Goal: Task Accomplishment & Management: Use online tool/utility

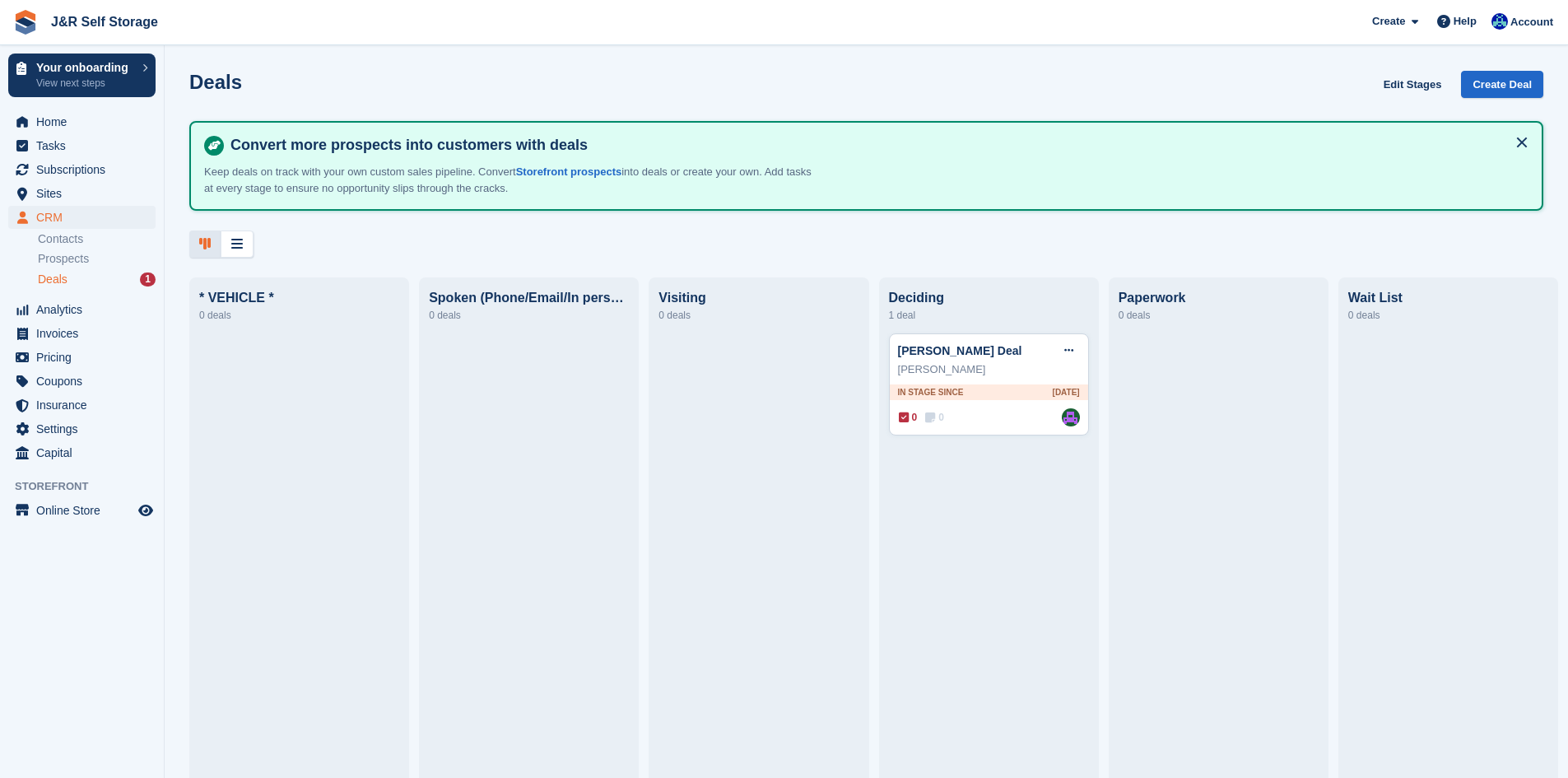
click at [59, 277] on span "Deals" at bounding box center [53, 279] width 30 height 16
click at [53, 237] on link "Contacts" at bounding box center [97, 239] width 118 height 16
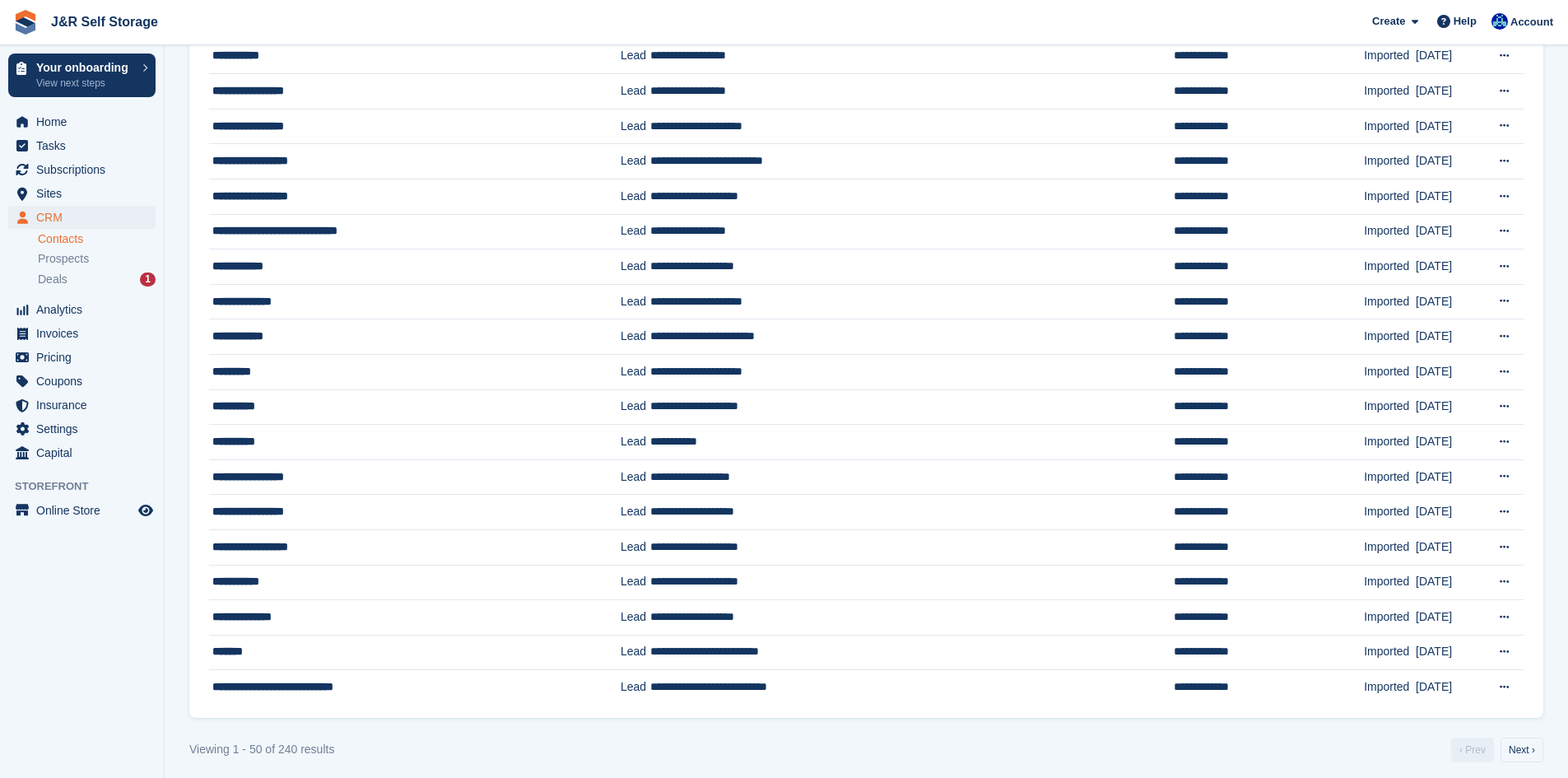
scroll to position [1271, 0]
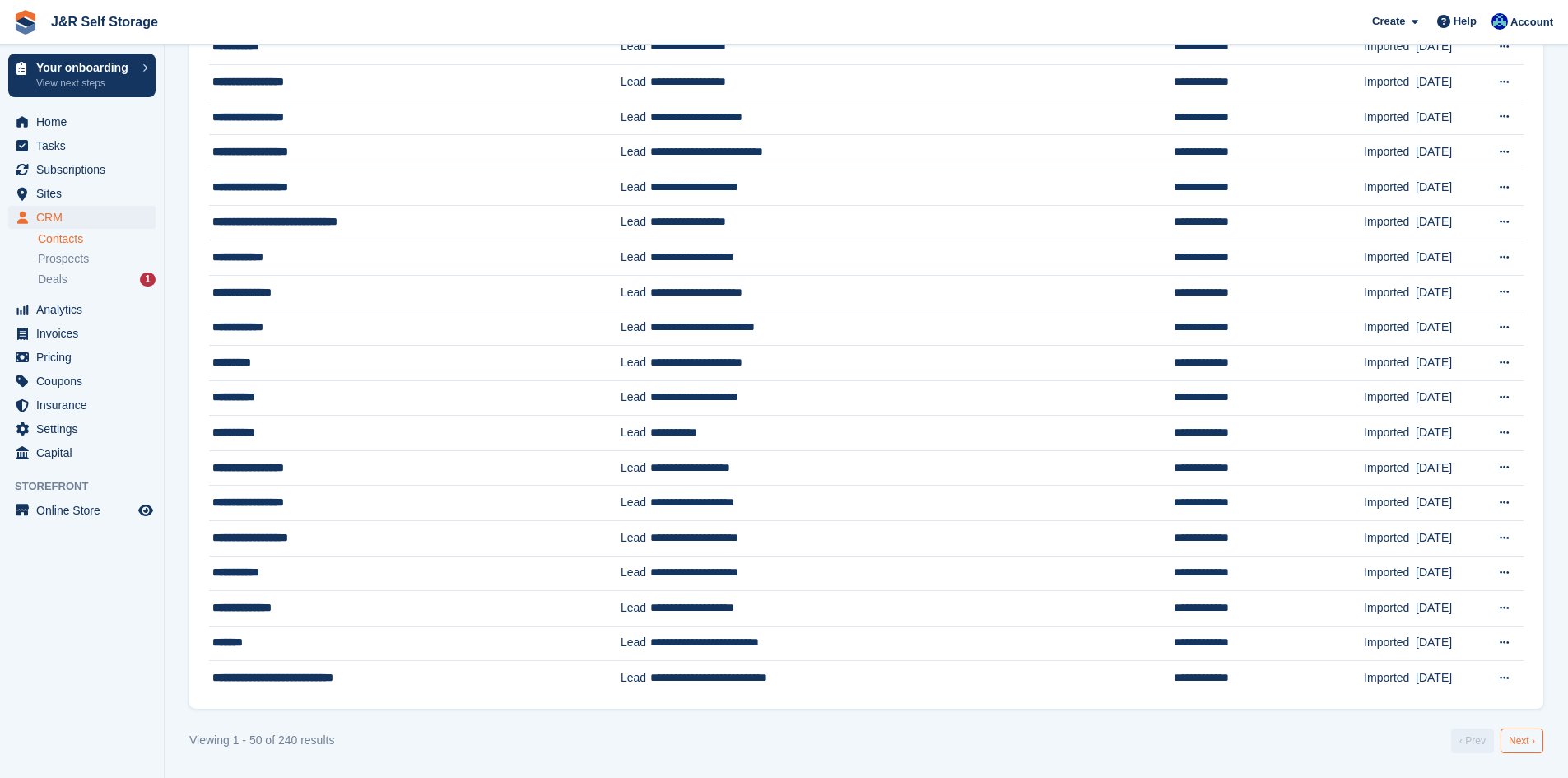
click at [1522, 737] on link "Next ›" at bounding box center [1521, 741] width 43 height 25
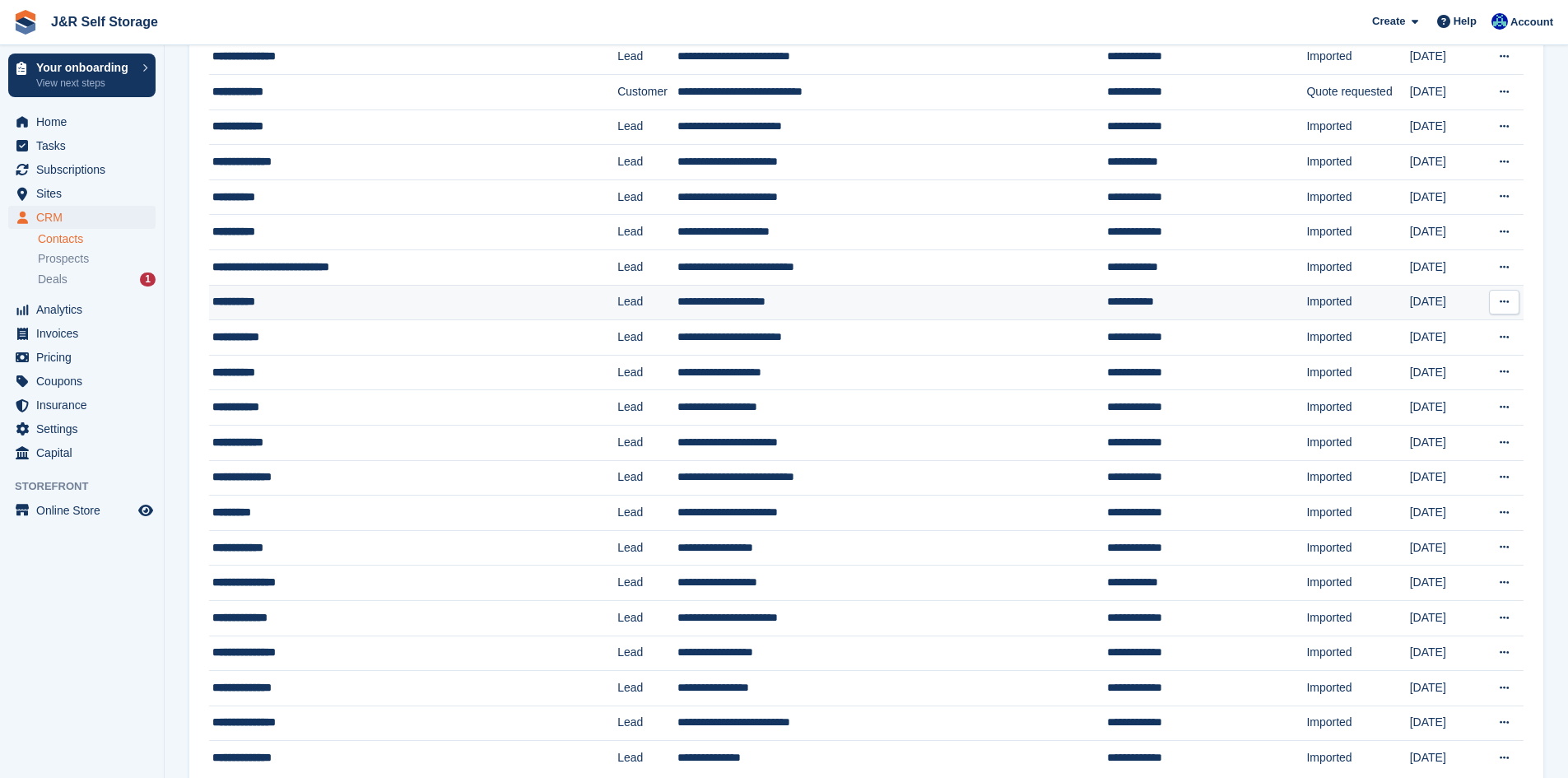
scroll to position [1271, 0]
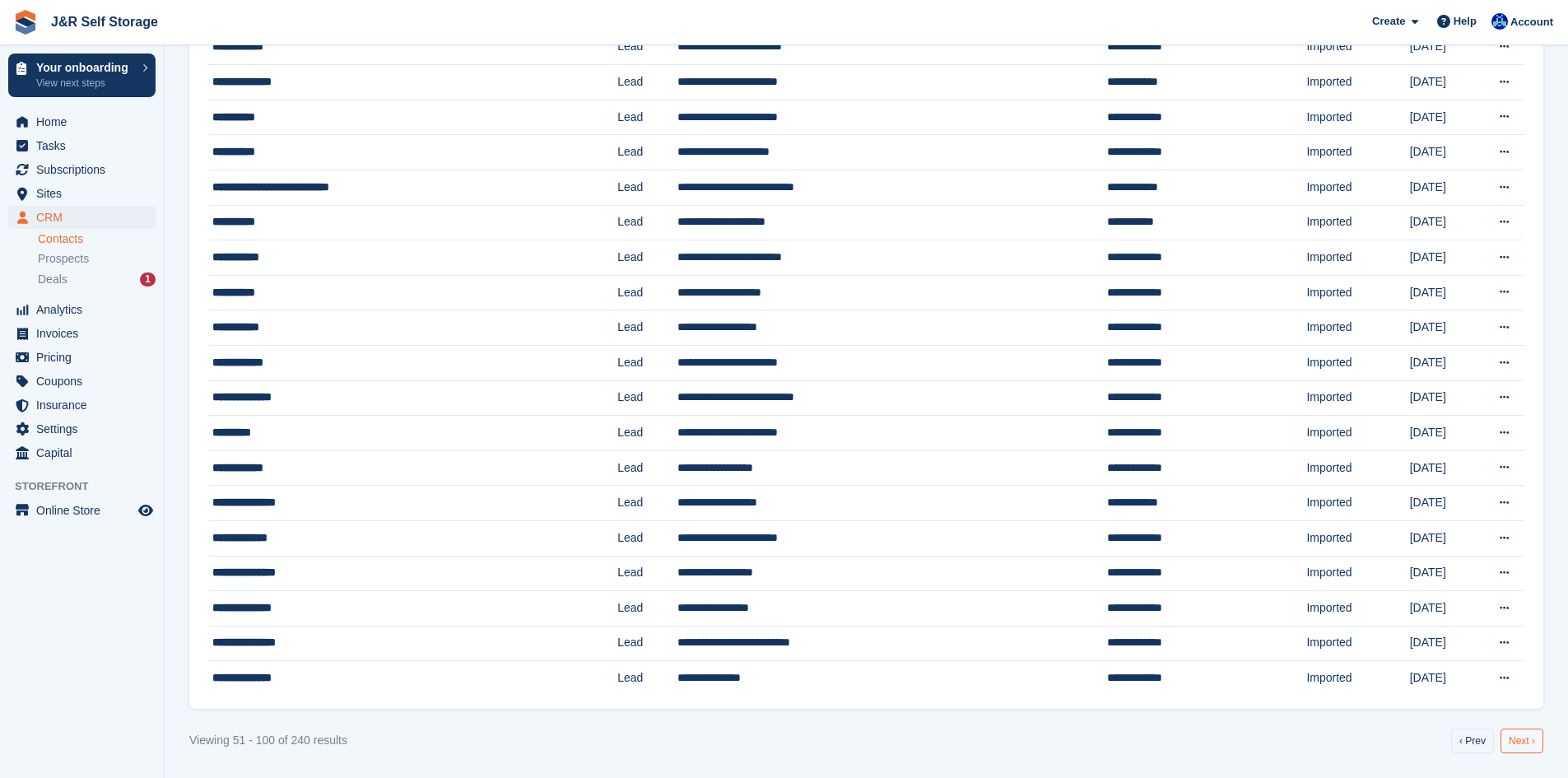
click at [1522, 746] on link "Next ›" at bounding box center [1521, 741] width 43 height 25
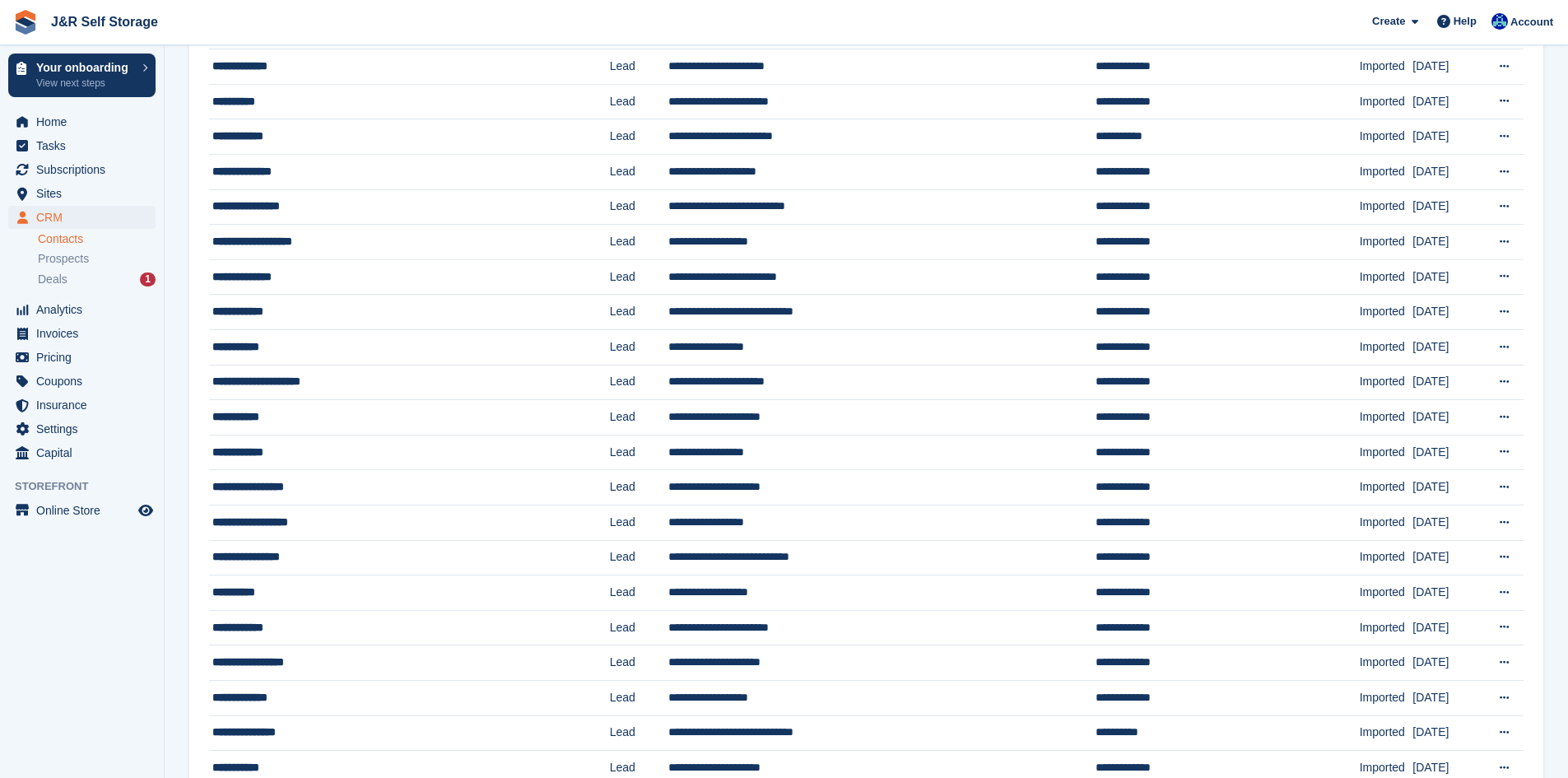
scroll to position [1271, 0]
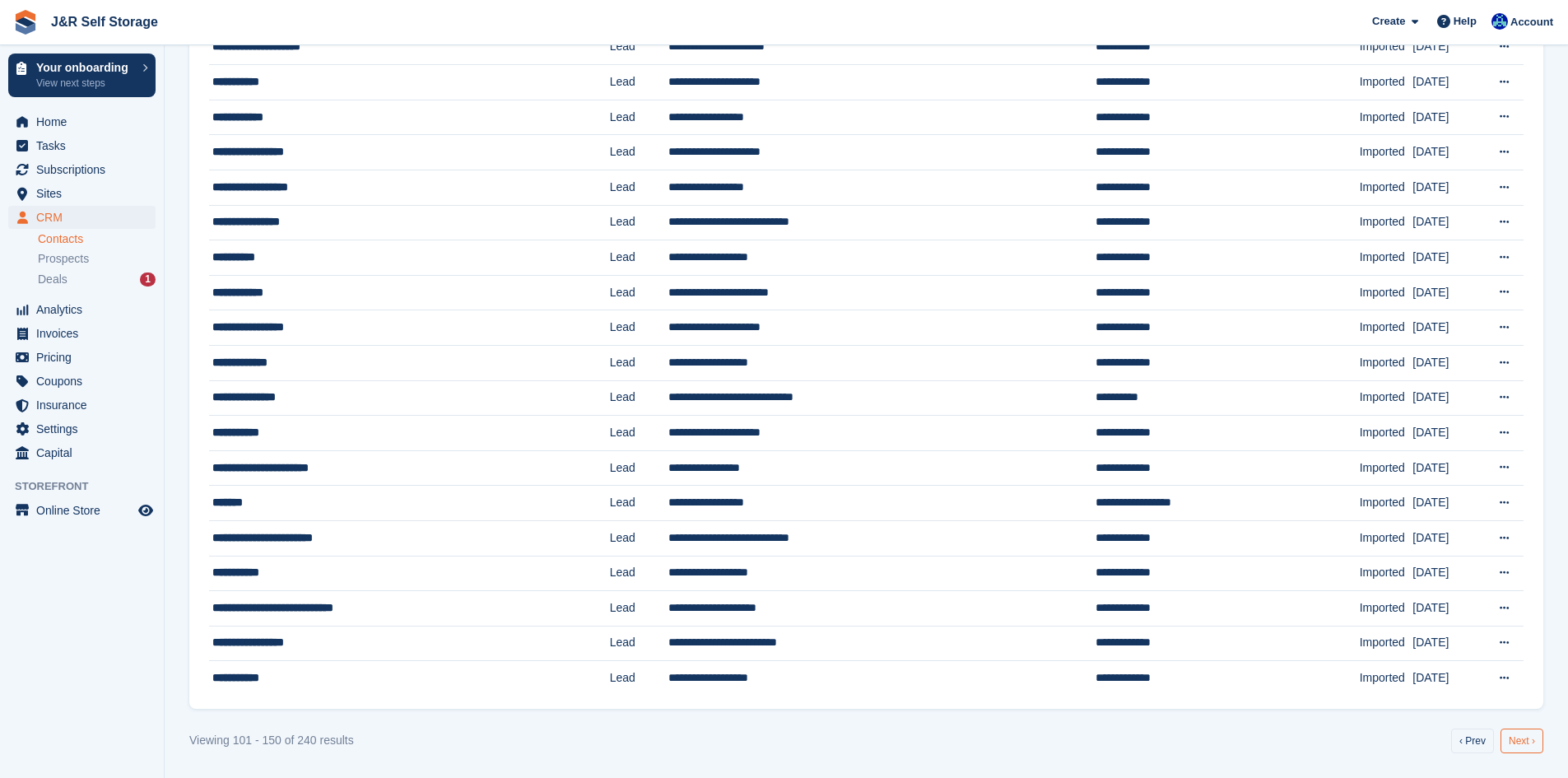
click at [1515, 742] on link "Next ›" at bounding box center [1521, 741] width 43 height 25
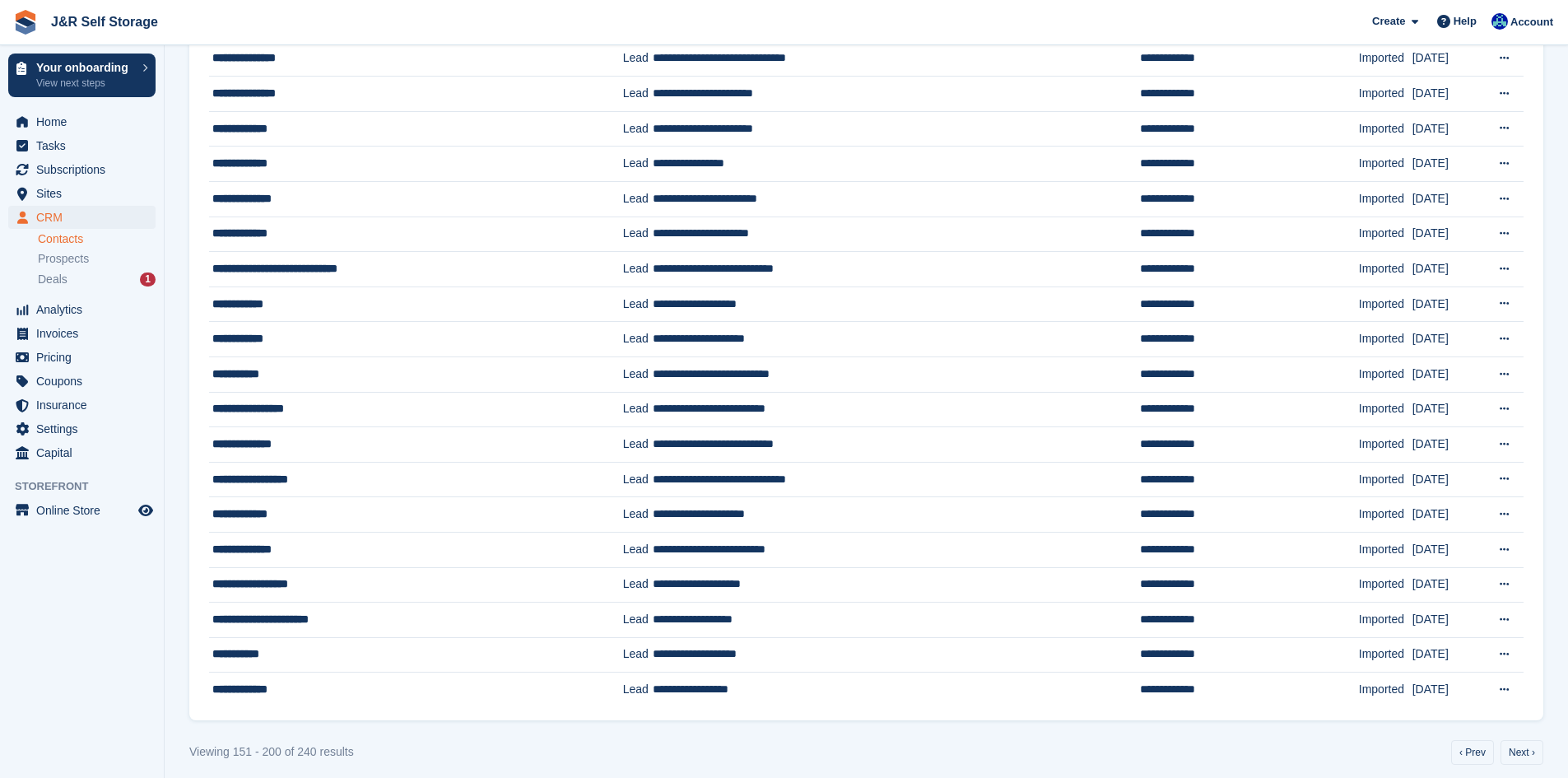
scroll to position [1271, 0]
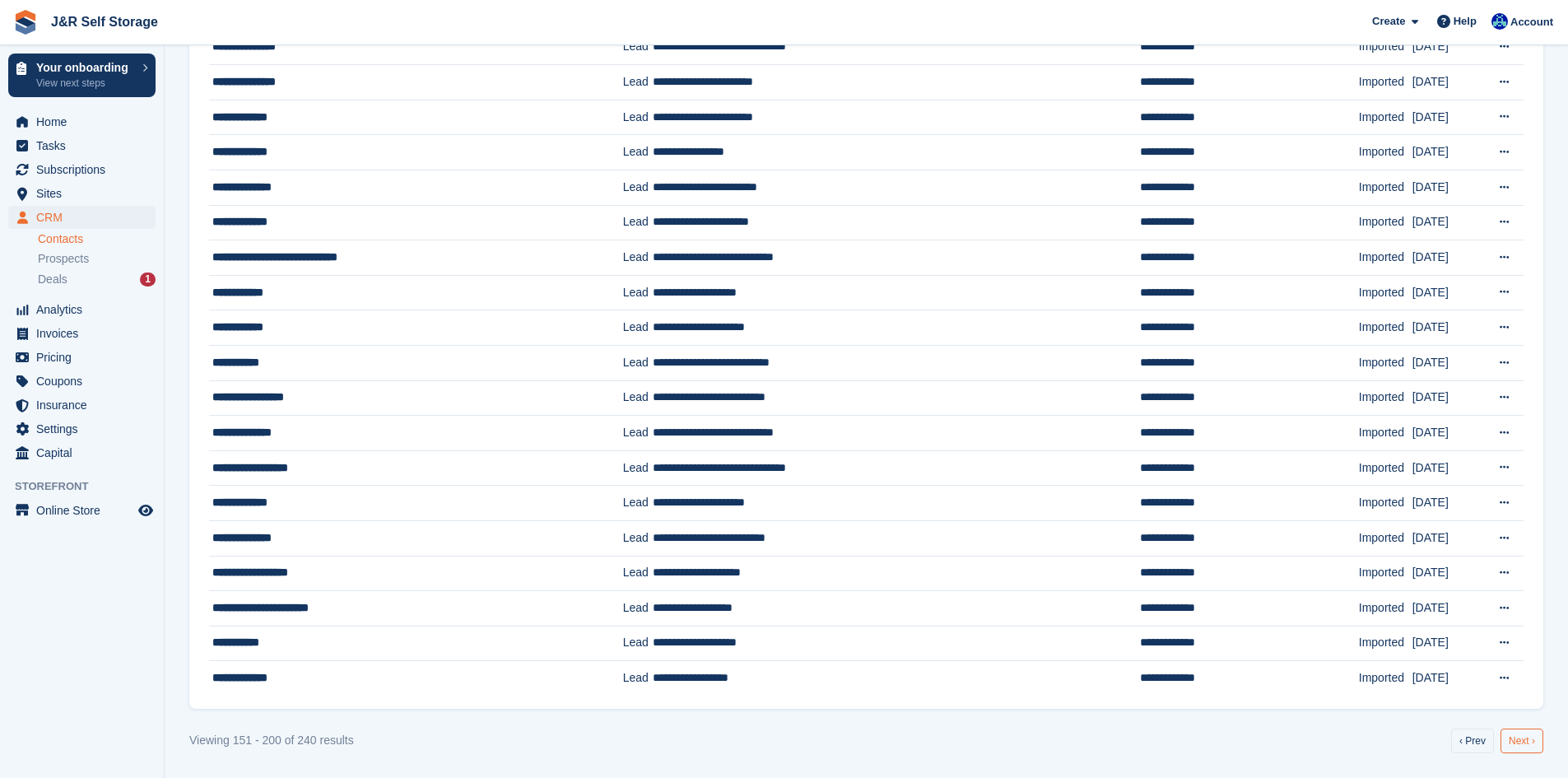
click at [1518, 743] on link "Next ›" at bounding box center [1521, 741] width 43 height 25
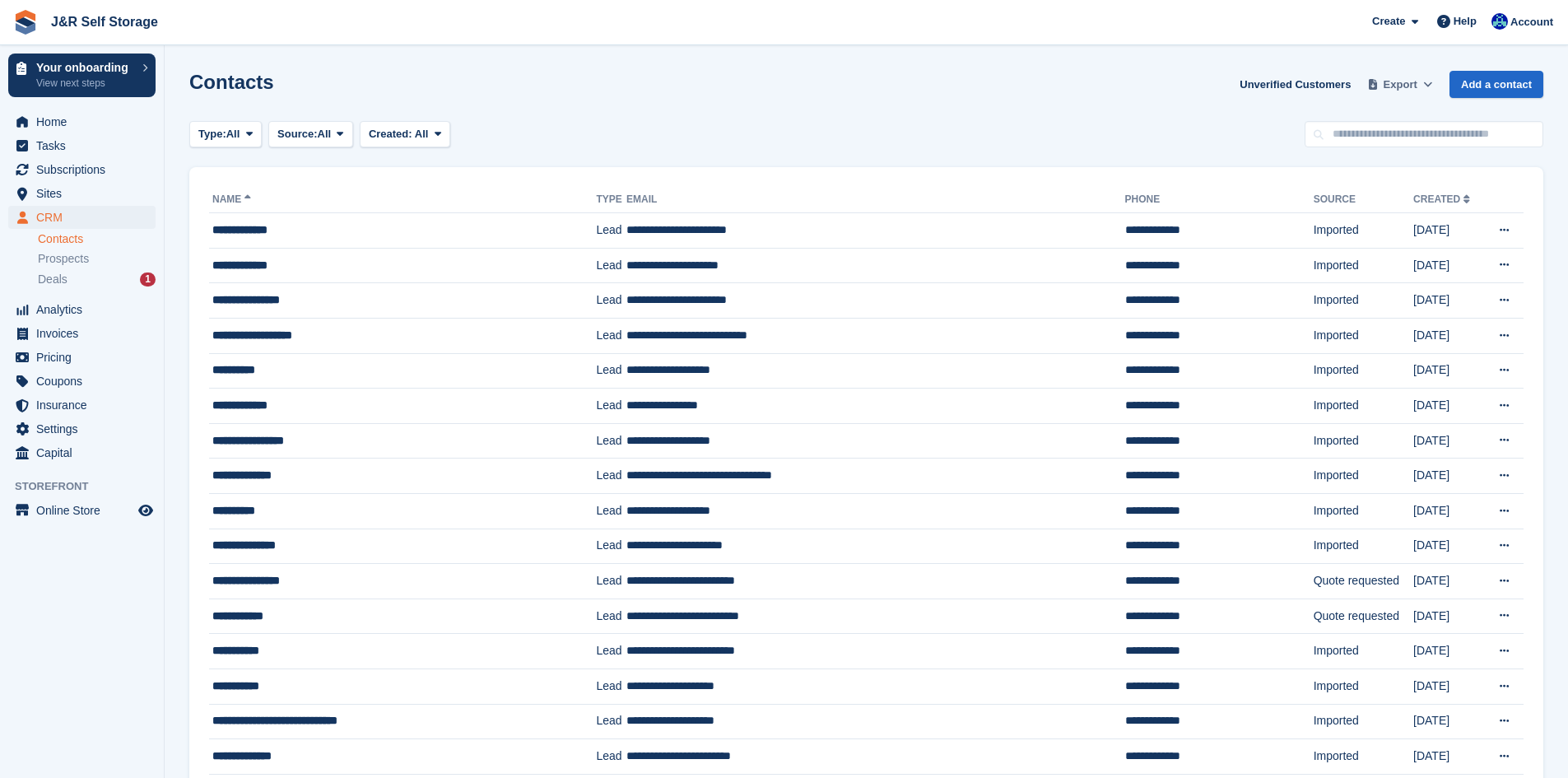
click at [1409, 88] on span "Export" at bounding box center [1401, 85] width 34 height 17
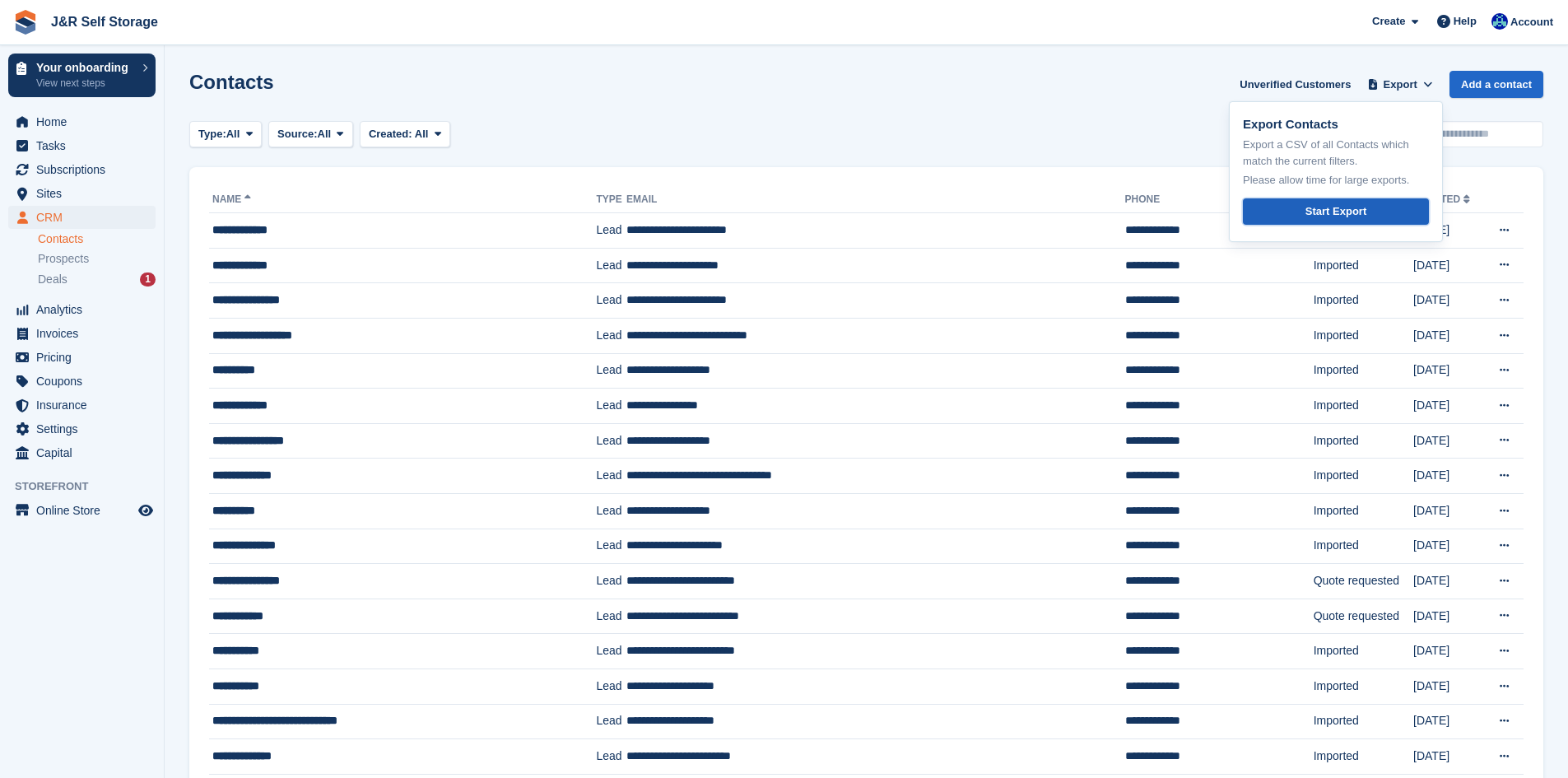
click at [1320, 209] on div "Start Export" at bounding box center [1336, 211] width 61 height 17
